Goal: Find specific page/section: Find specific page/section

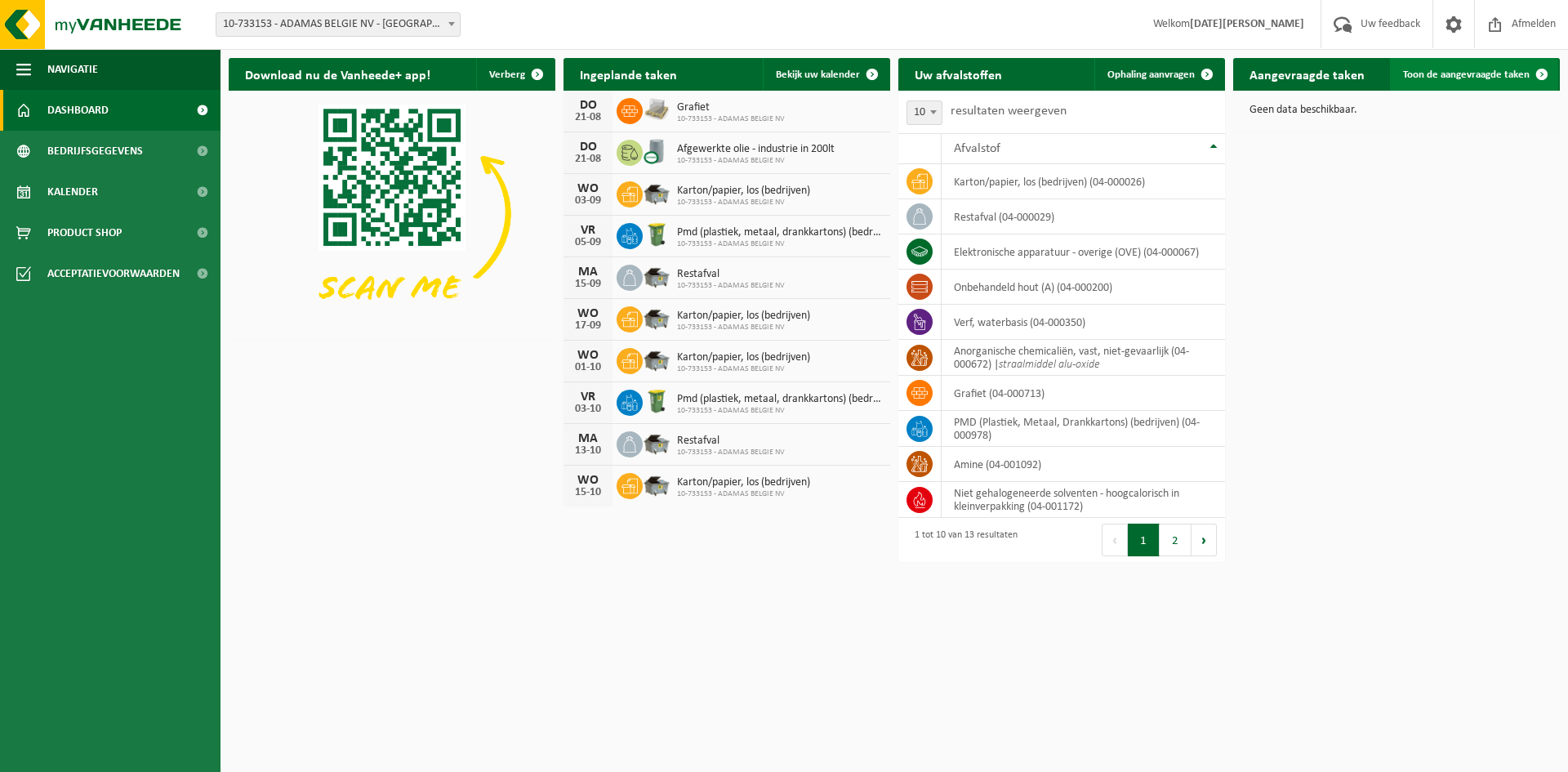
click at [1467, 68] on link "Toon de aangevraagde taken" at bounding box center [1474, 75] width 168 height 33
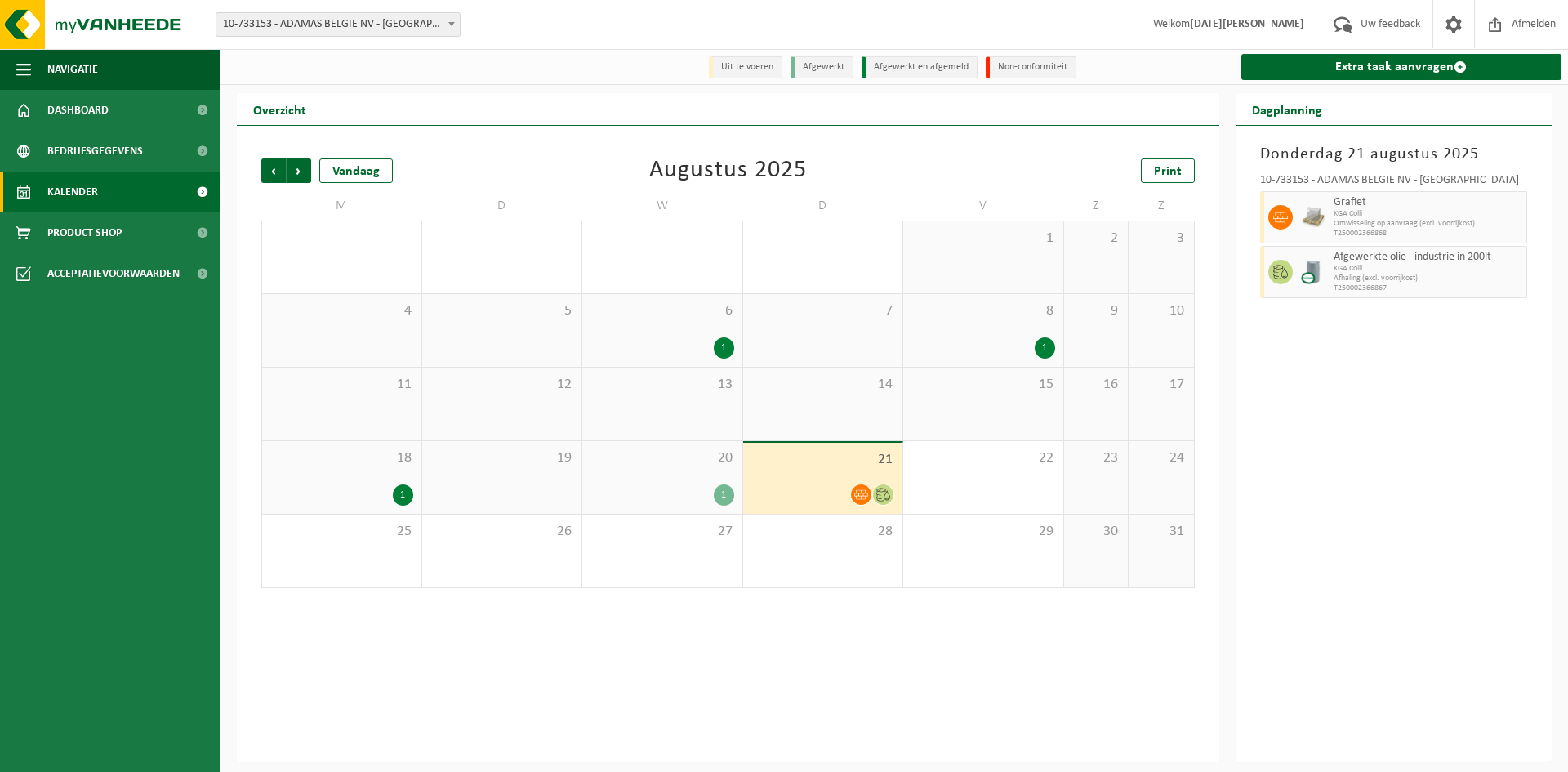
click at [749, 63] on li "Uit te voeren" at bounding box center [746, 67] width 74 height 22
click at [1398, 202] on span "Grafiet" at bounding box center [1429, 202] width 189 height 13
click at [1387, 260] on span "Afgewerkte olie - industrie in 200lt" at bounding box center [1429, 258] width 189 height 13
click at [369, 172] on div "Vandaag" at bounding box center [356, 170] width 74 height 25
click at [361, 171] on div "Vandaag" at bounding box center [356, 170] width 74 height 25
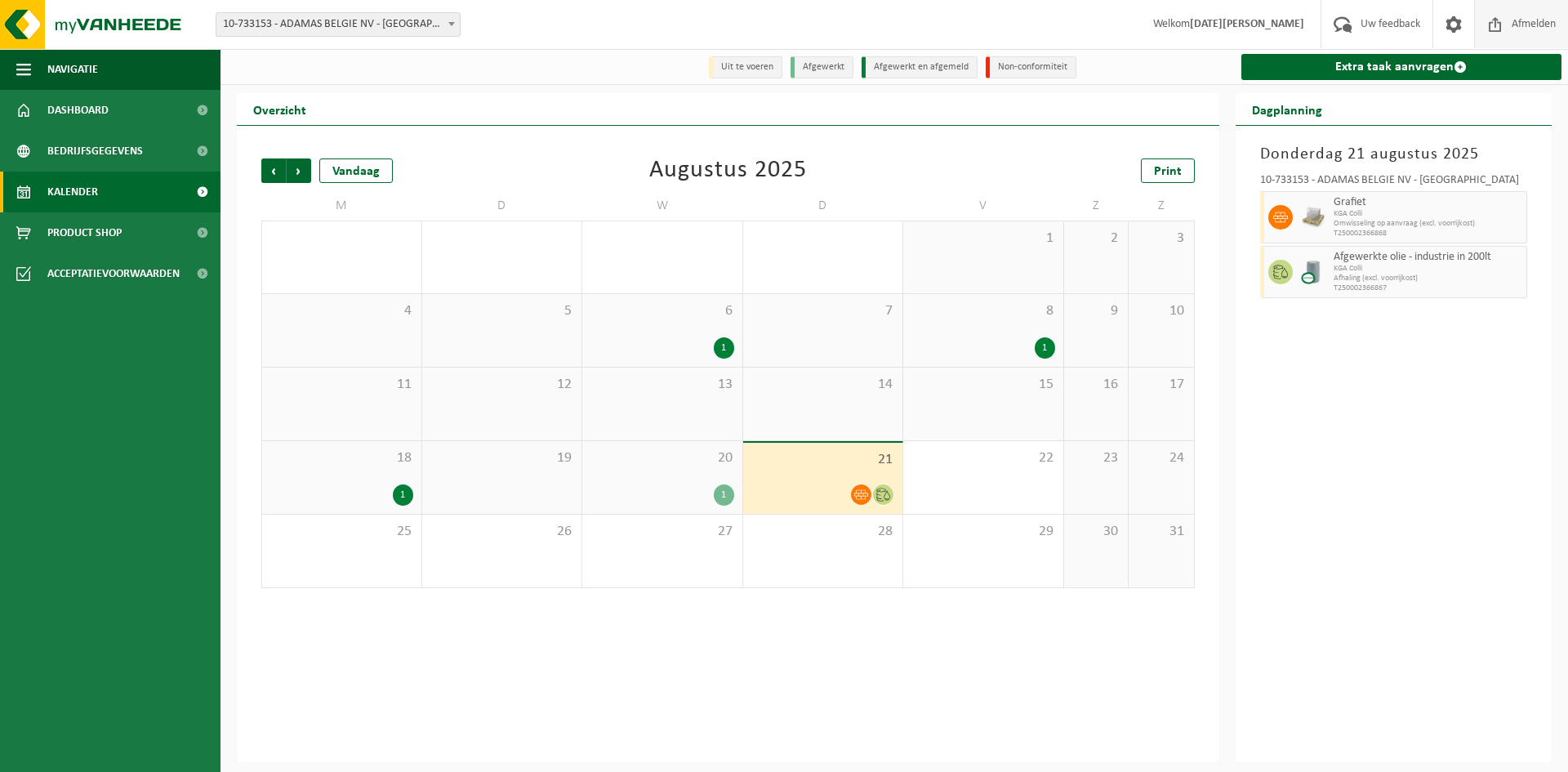
click at [1532, 17] on span "Afmelden" at bounding box center [1534, 24] width 52 height 48
